Goal: Find specific page/section: Find specific page/section

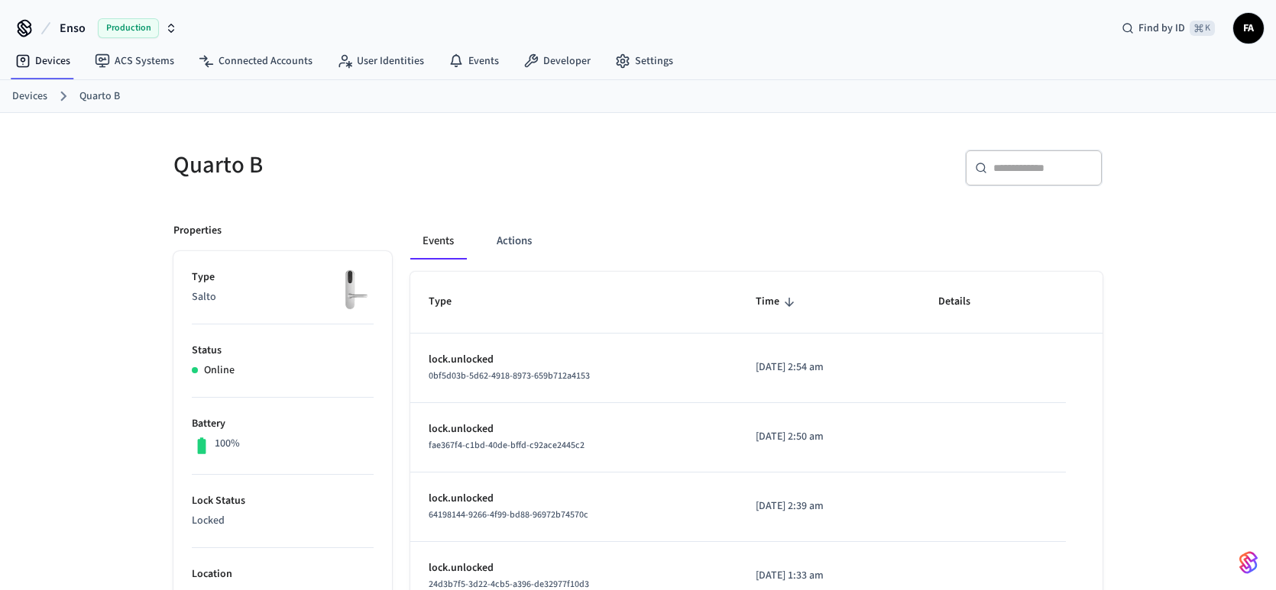
scroll to position [90, 0]
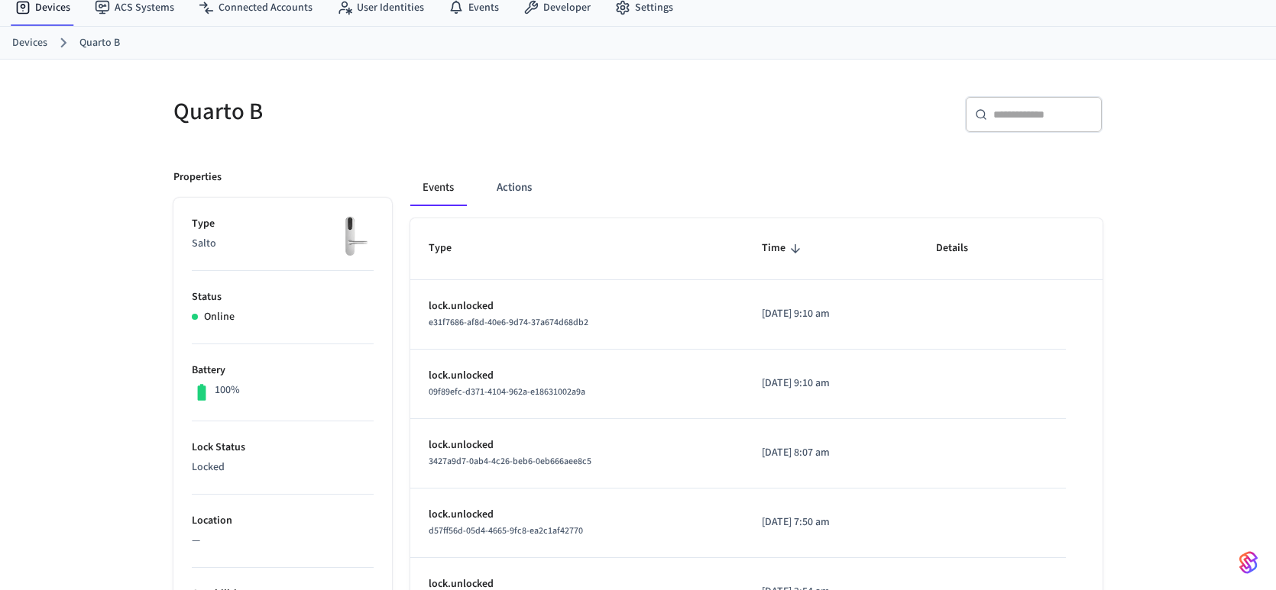
scroll to position [58, 0]
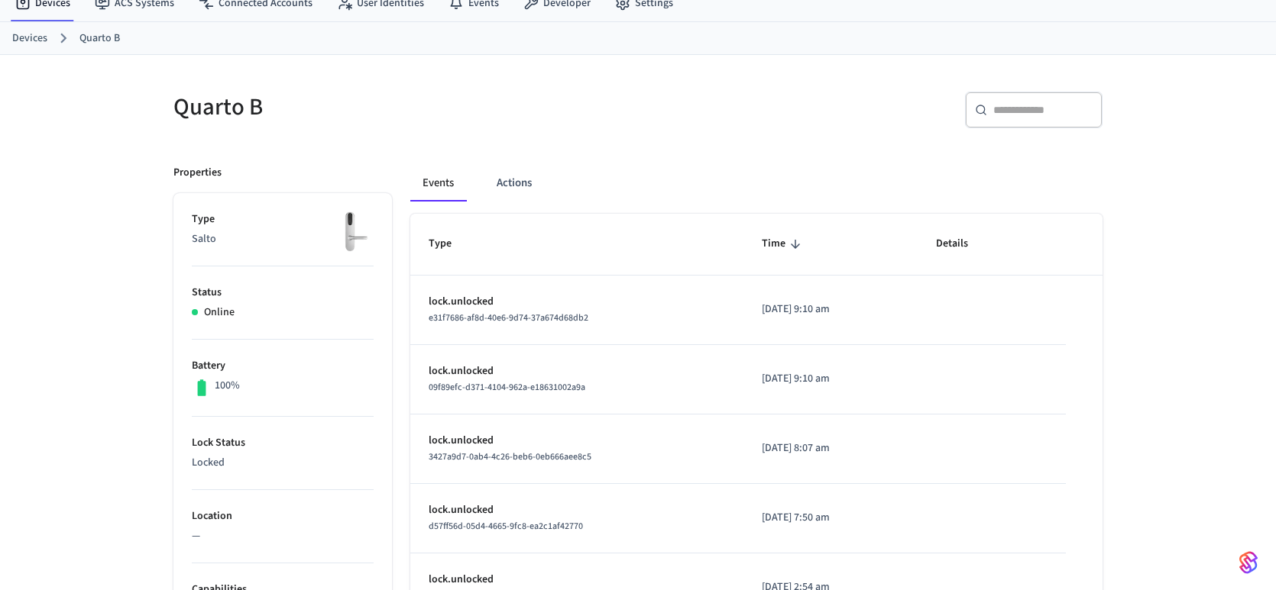
drag, startPoint x: 435, startPoint y: 299, endPoint x: 772, endPoint y: 334, distance: 338.7
click at [772, 334] on tr "lock.unlocked e31f7686-af8d-40e6-9d74-37a674d68db2 2025/08/26 at 9:10 am" at bounding box center [756, 311] width 692 height 70
click at [772, 334] on td "[DATE] 9:10 am" at bounding box center [830, 311] width 175 height 70
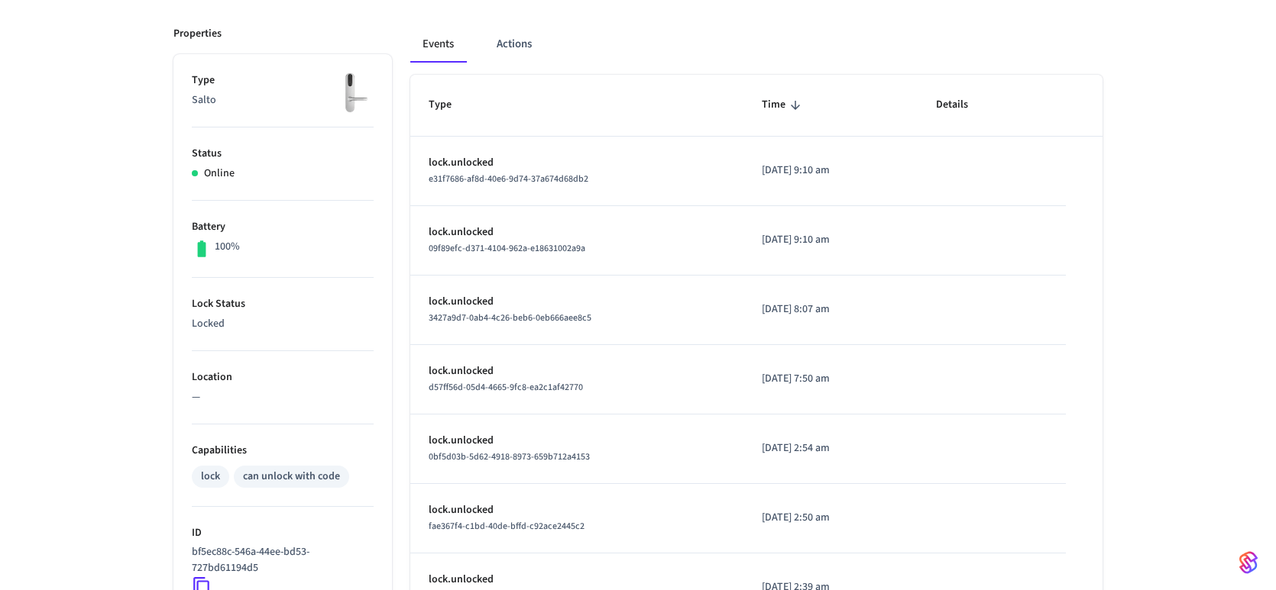
scroll to position [192, 0]
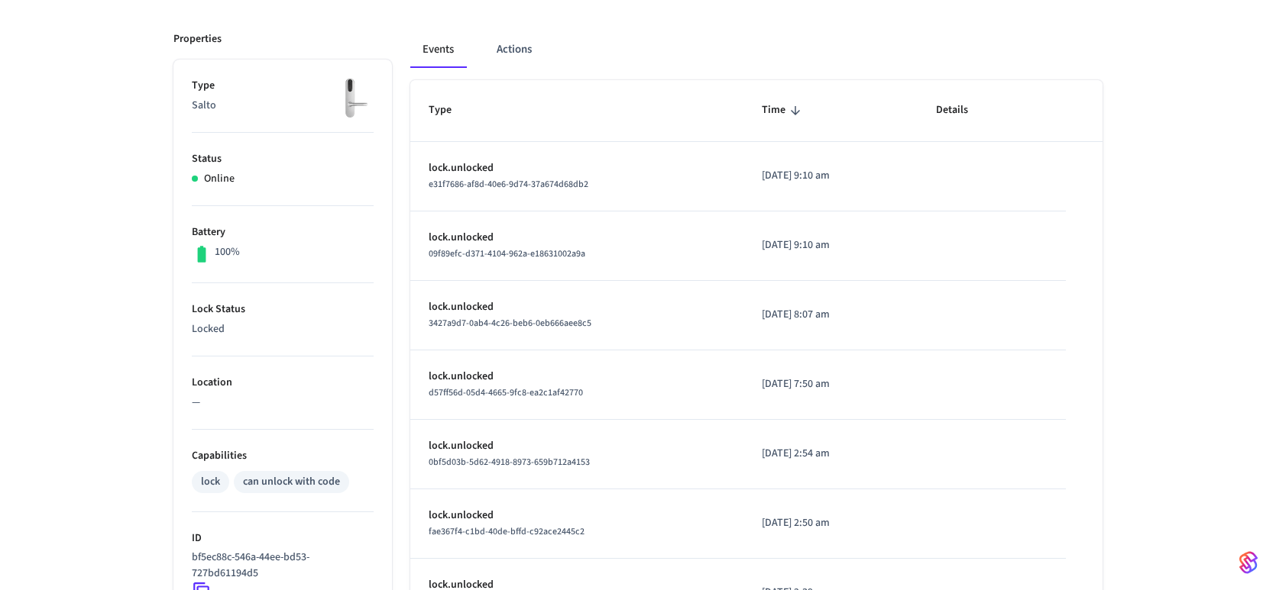
drag, startPoint x: 848, startPoint y: 176, endPoint x: 729, endPoint y: 173, distance: 118.4
click at [743, 173] on td "[DATE] 9:10 am" at bounding box center [830, 177] width 175 height 70
click at [762, 173] on p "[DATE] 9:10 am" at bounding box center [831, 176] width 138 height 16
drag, startPoint x: 739, startPoint y: 176, endPoint x: 869, endPoint y: 192, distance: 130.8
click at [869, 192] on td "[DATE] 9:10 am" at bounding box center [830, 177] width 175 height 70
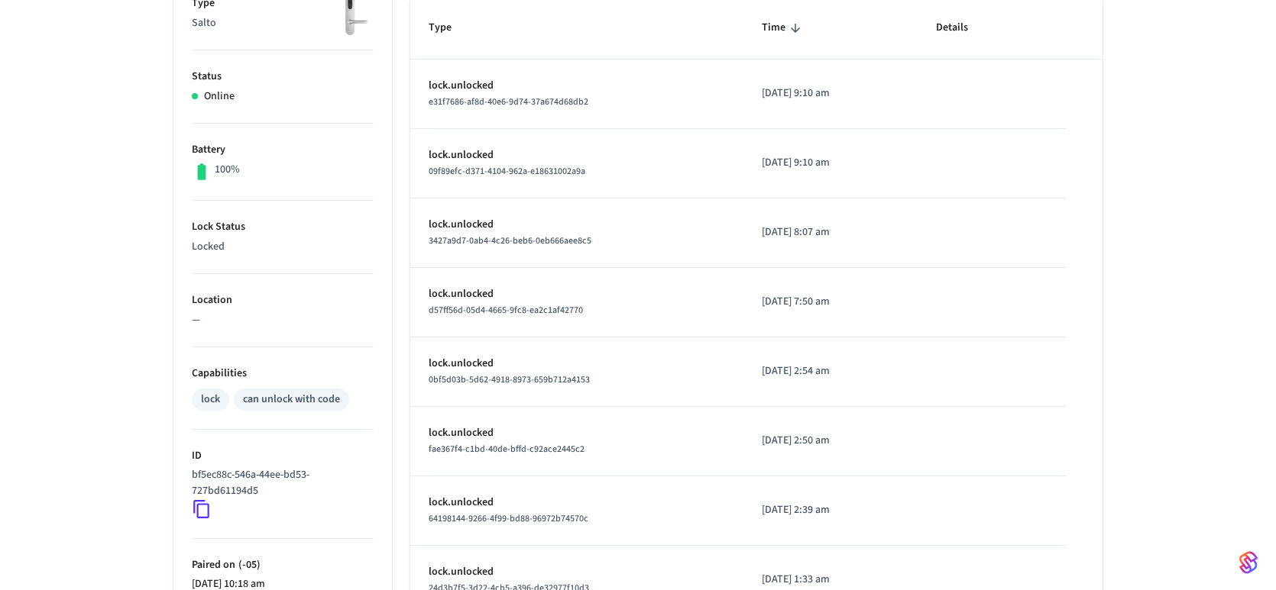
scroll to position [0, 0]
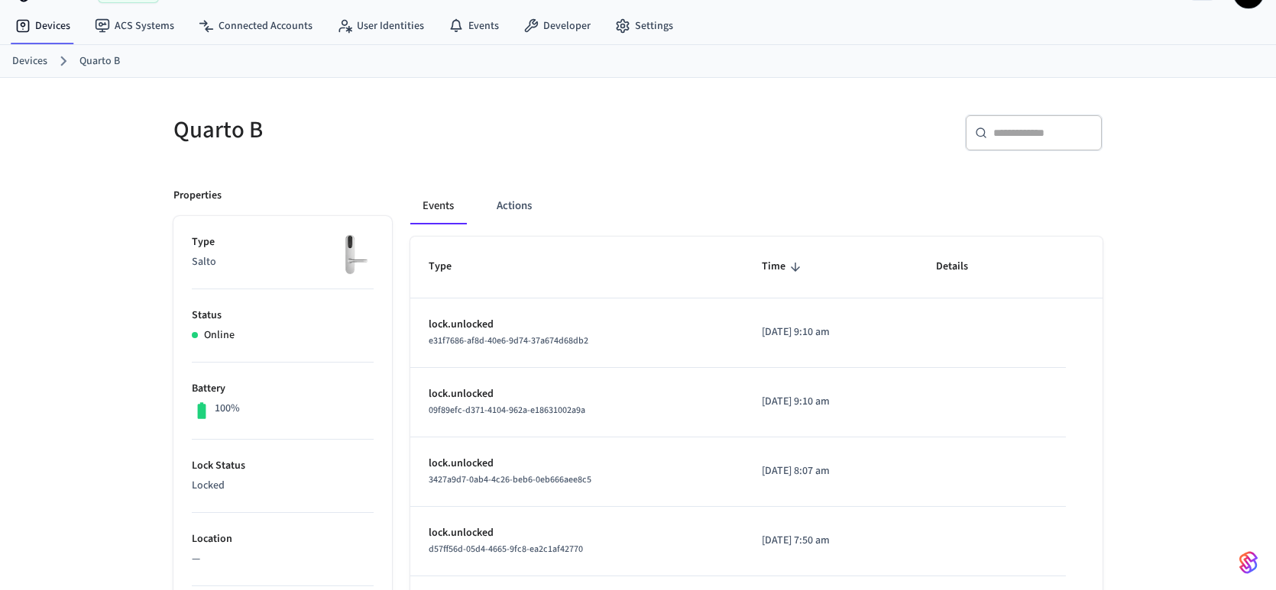
scroll to position [31, 0]
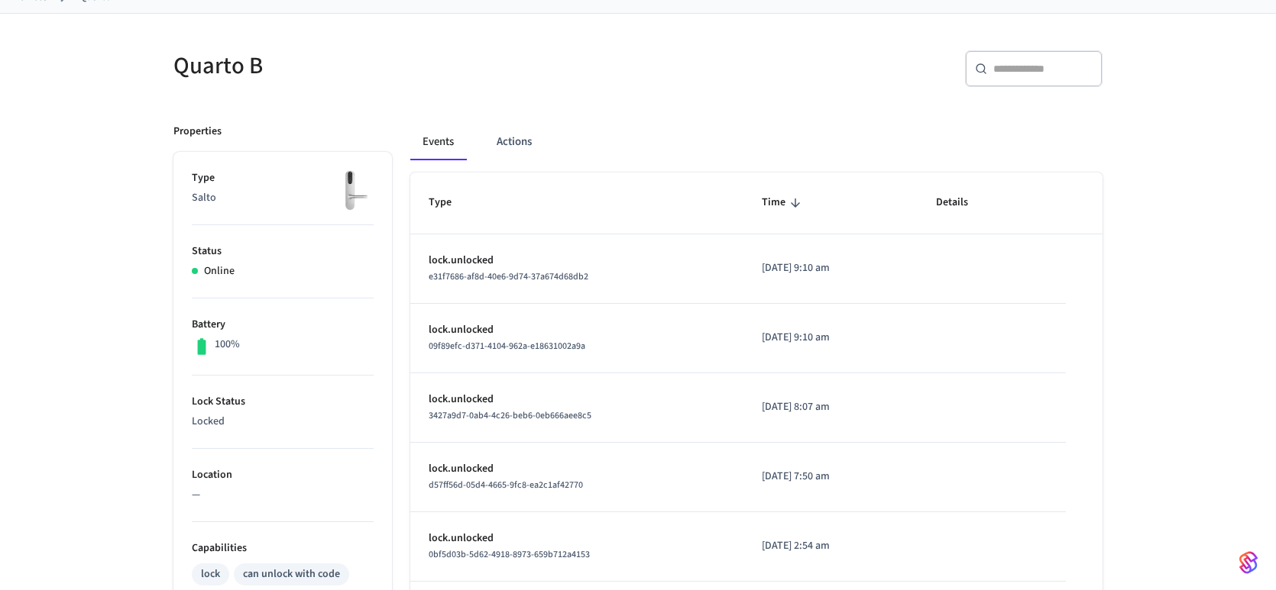
scroll to position [115, 0]
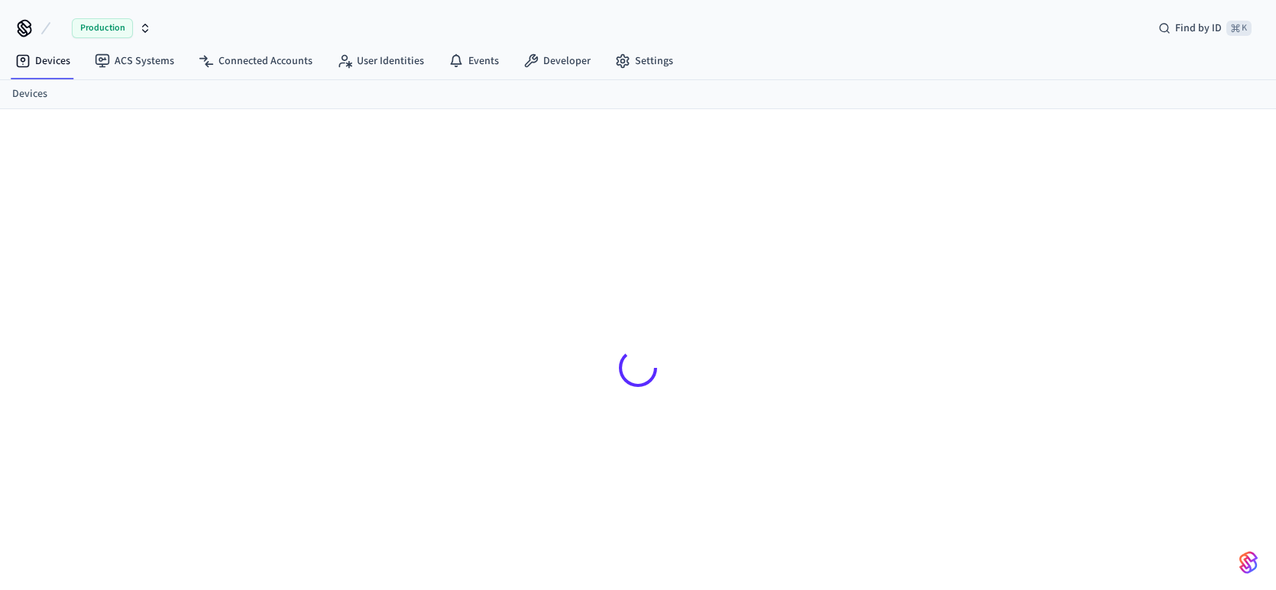
scroll to position [21, 0]
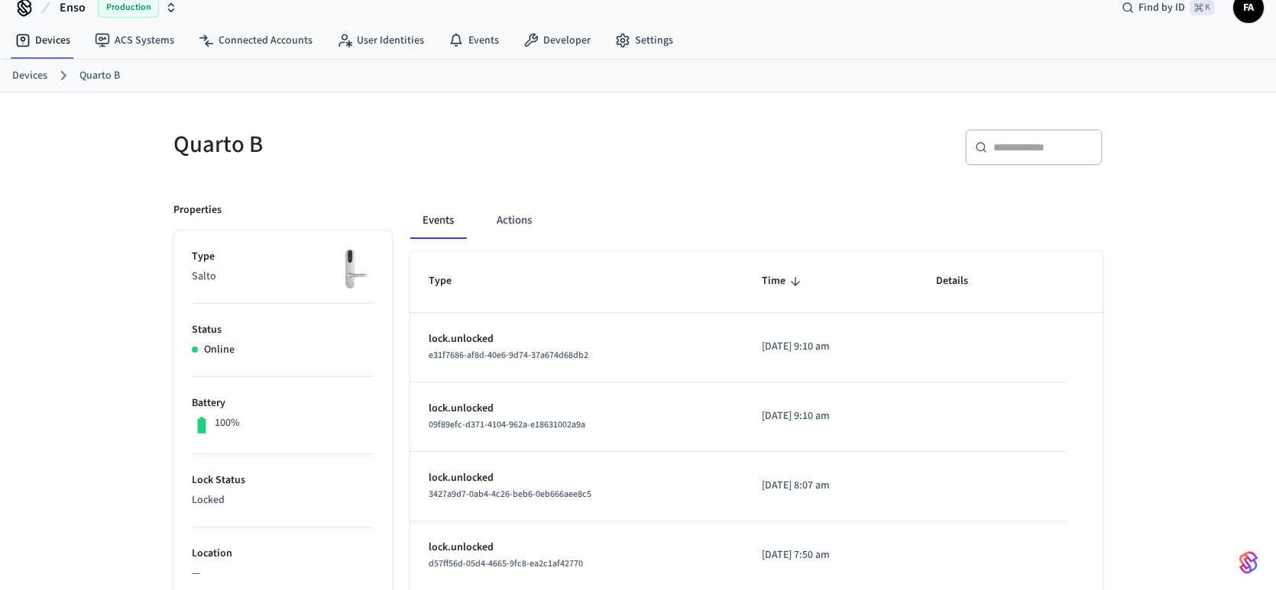
drag, startPoint x: 835, startPoint y: 347, endPoint x: 742, endPoint y: 347, distance: 92.4
click at [762, 347] on p "2025/08/26 at 9:10 am" at bounding box center [831, 347] width 138 height 16
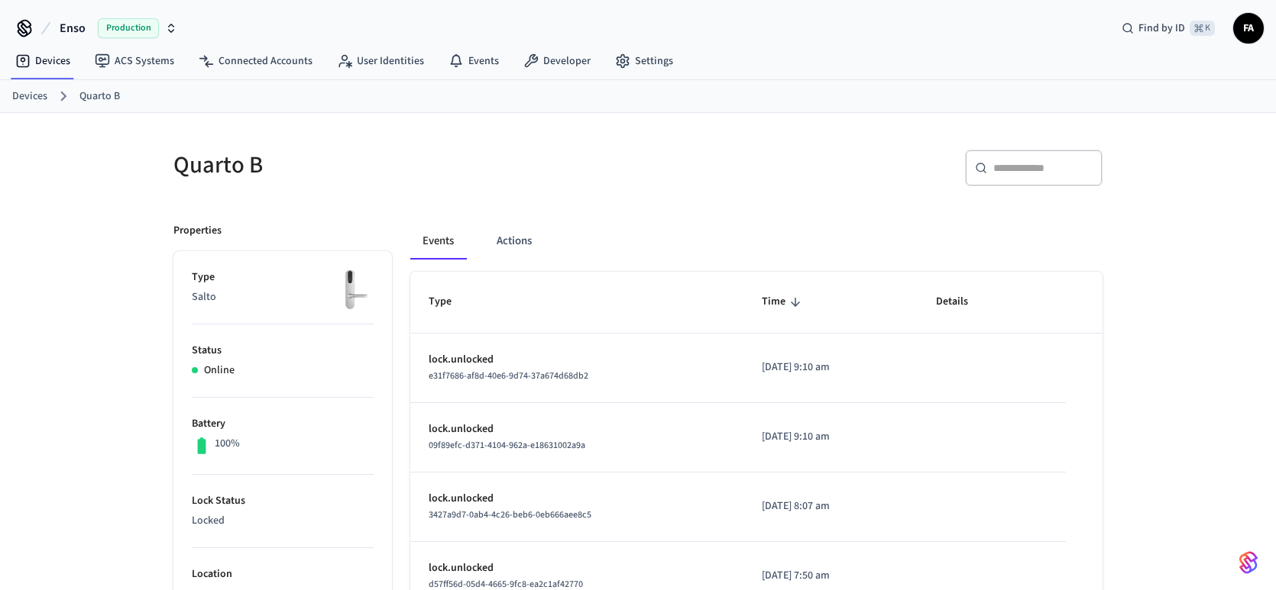
click at [1016, 167] on input "text" at bounding box center [1042, 167] width 99 height 15
paste input "**********"
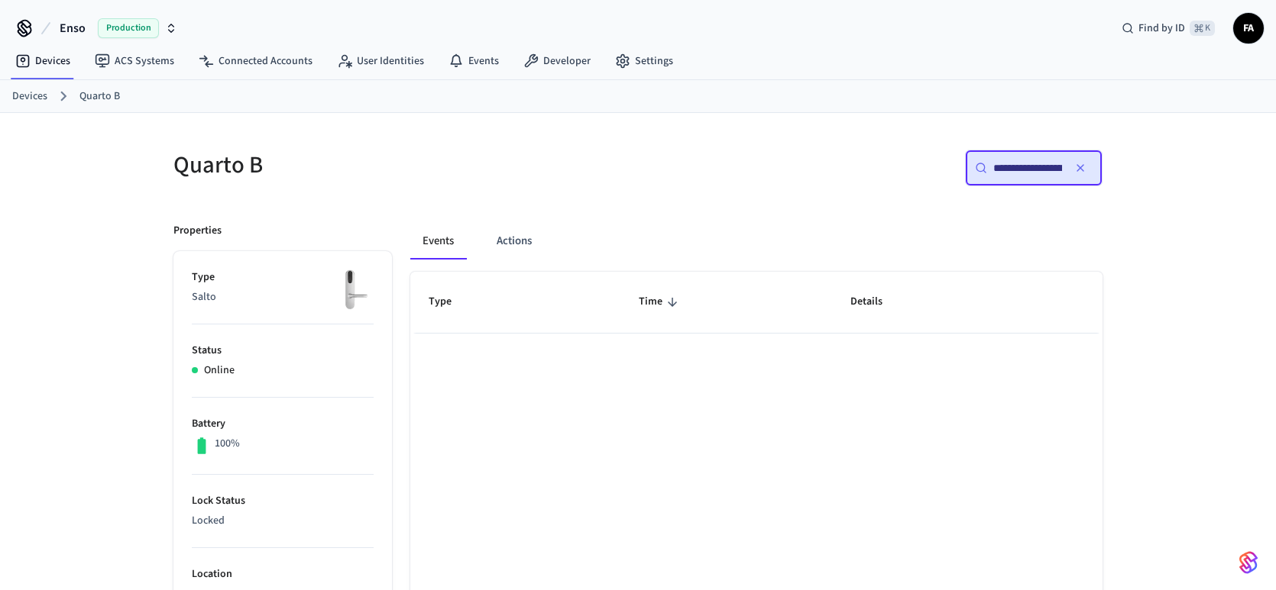
scroll to position [0, 114]
type input "**********"
click at [1085, 167] on button "button" at bounding box center [1080, 168] width 24 height 24
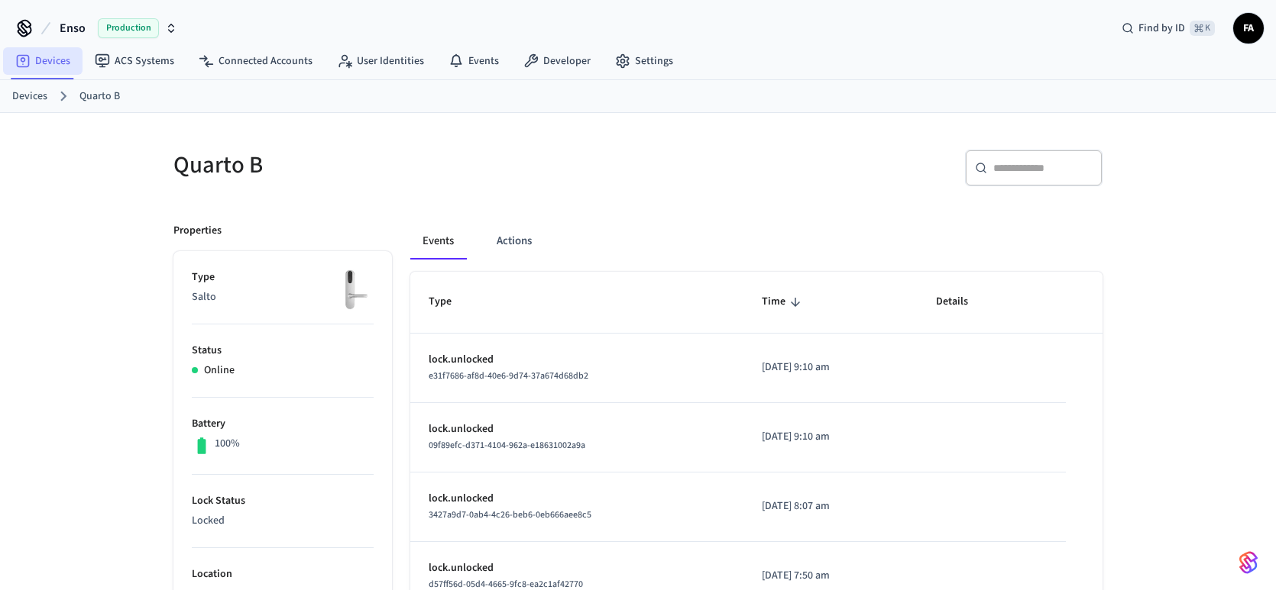
click at [33, 63] on link "Devices" at bounding box center [42, 60] width 79 height 27
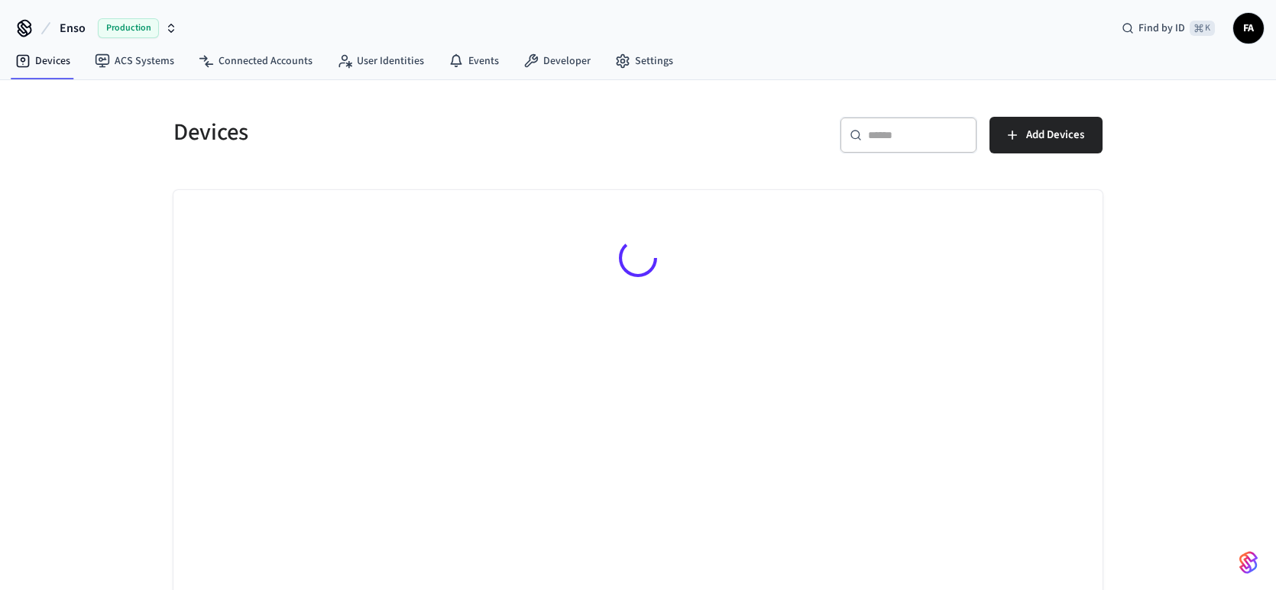
click at [907, 130] on input "text" at bounding box center [917, 135] width 99 height 15
paste input "**********"
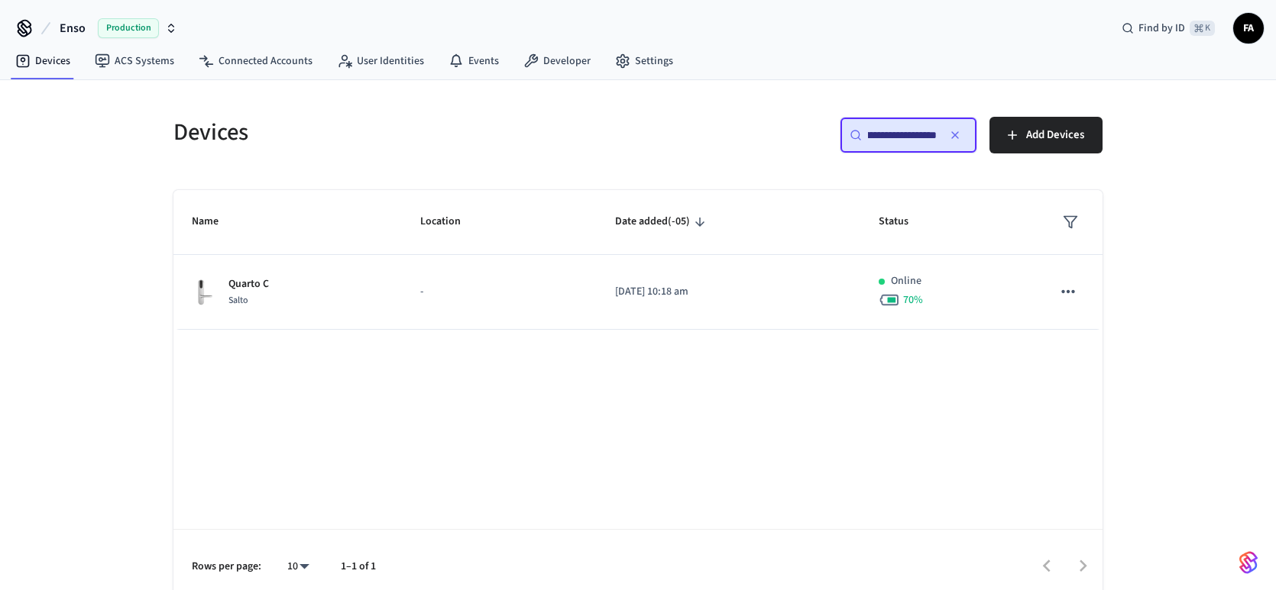
type input "**********"
